Goal: Find specific page/section: Find specific page/section

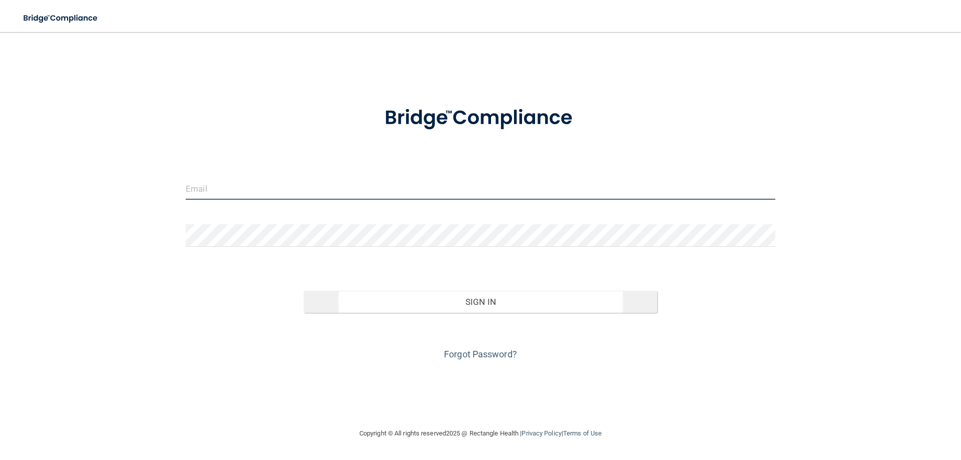
type input "[EMAIL_ADDRESS][DOMAIN_NAME]"
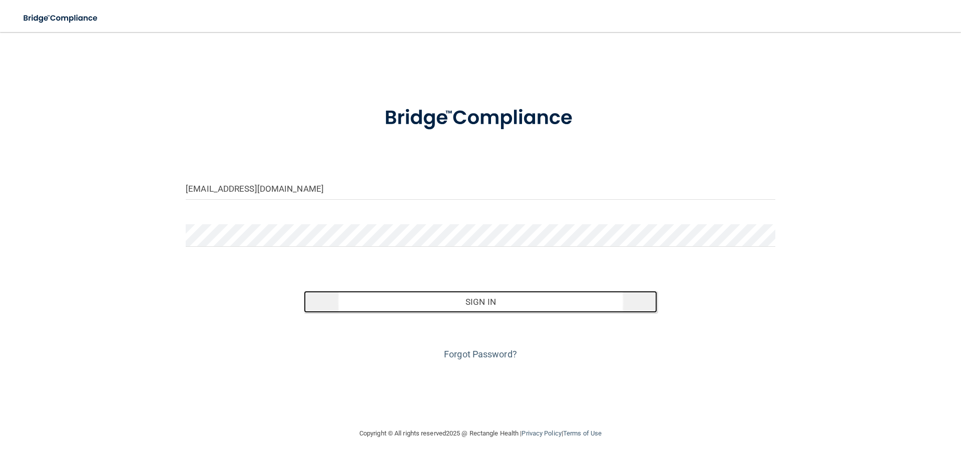
click at [361, 298] on button "Sign In" at bounding box center [481, 302] width 354 height 22
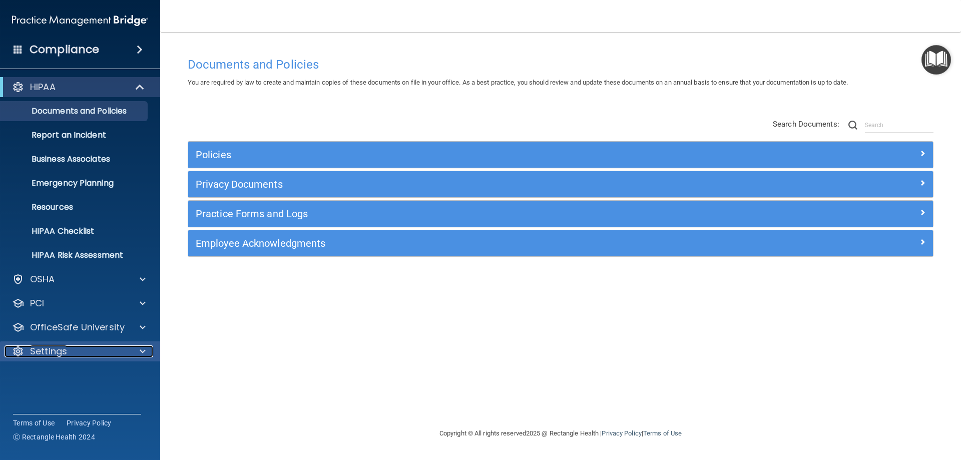
click at [86, 352] on div "Settings" at bounding box center [67, 351] width 124 height 12
click at [42, 381] on link "My Account" at bounding box center [69, 375] width 158 height 20
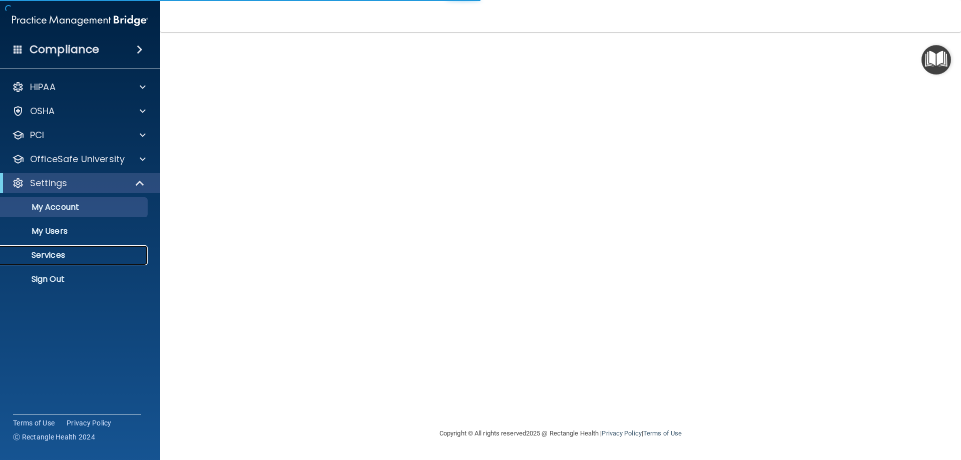
click at [48, 258] on p "Services" at bounding box center [75, 255] width 137 height 10
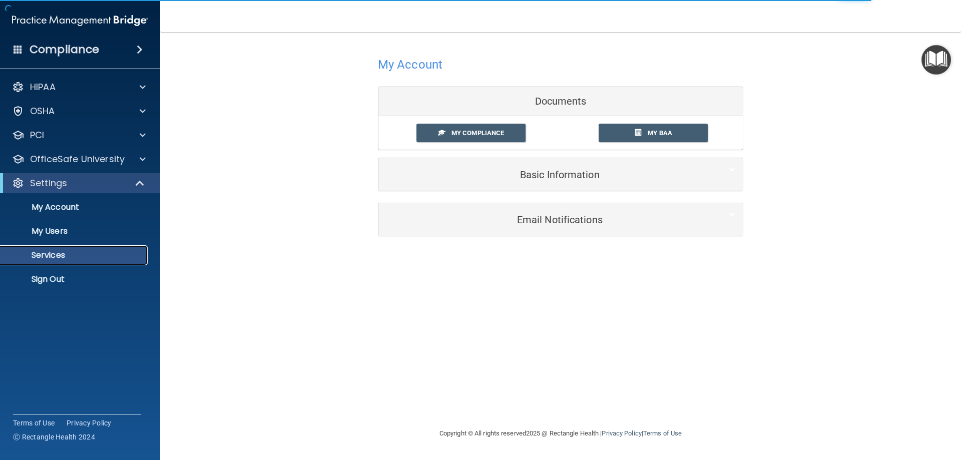
click at [48, 258] on p "Services" at bounding box center [75, 255] width 137 height 10
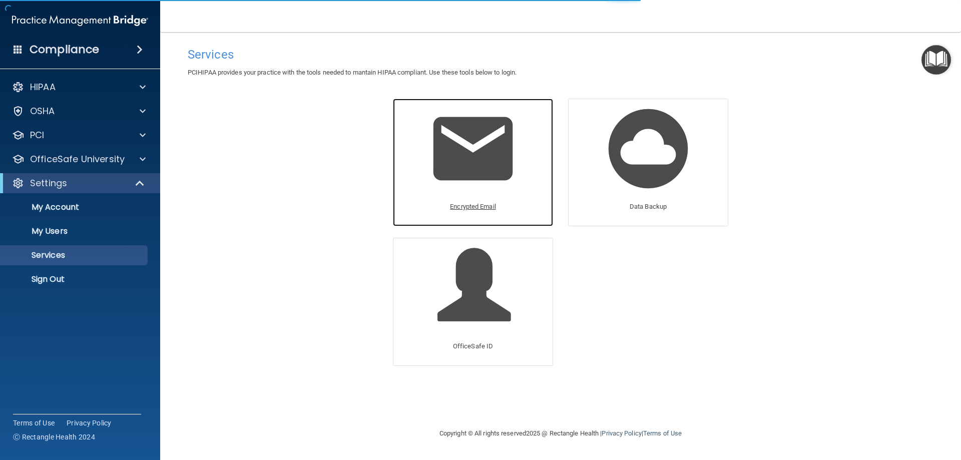
click at [483, 205] on p "Encrypted Email" at bounding box center [473, 207] width 46 height 12
